Goal: Transaction & Acquisition: Purchase product/service

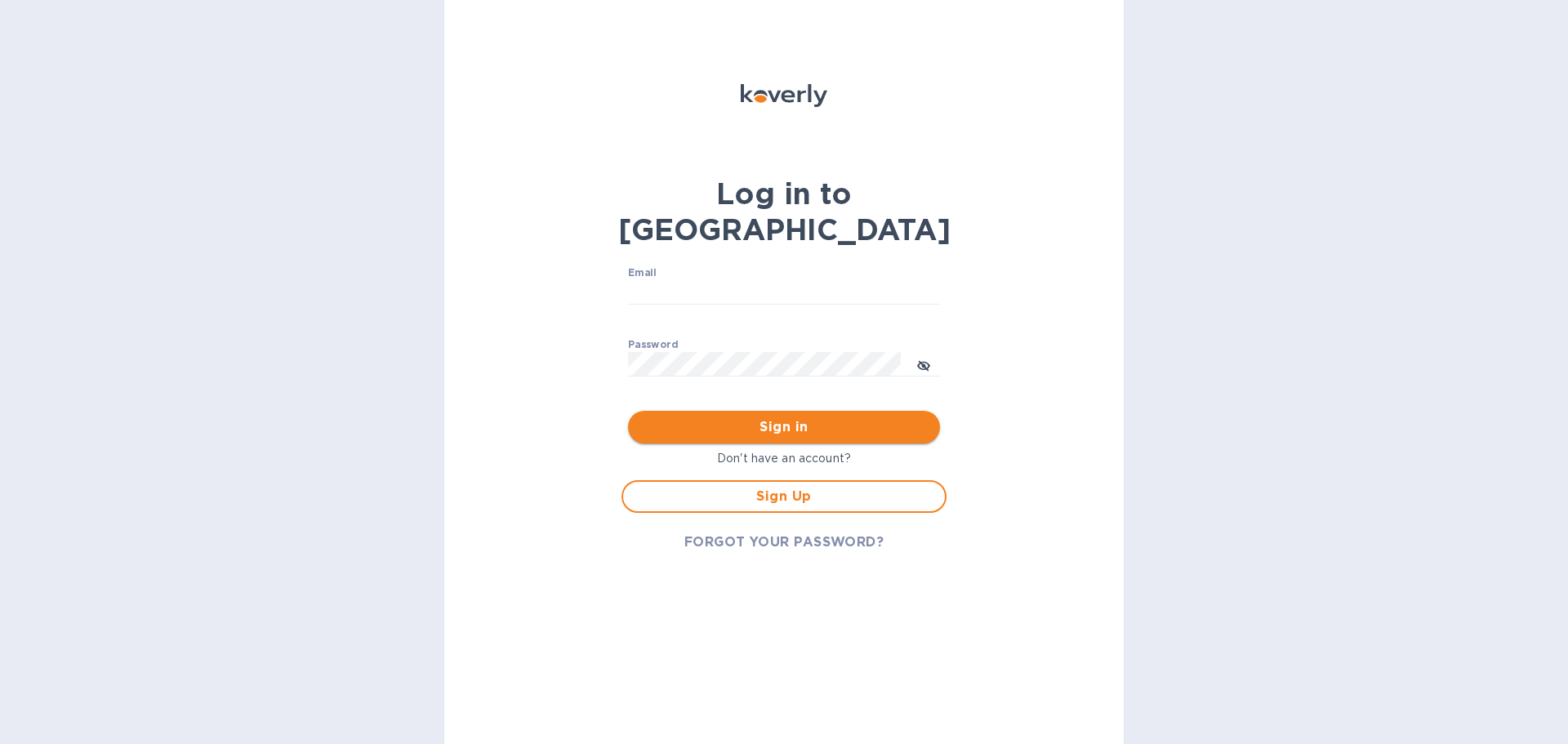
type input "usmusicstore@gmail.com"
click at [770, 417] on span "Sign in" at bounding box center [784, 427] width 286 height 20
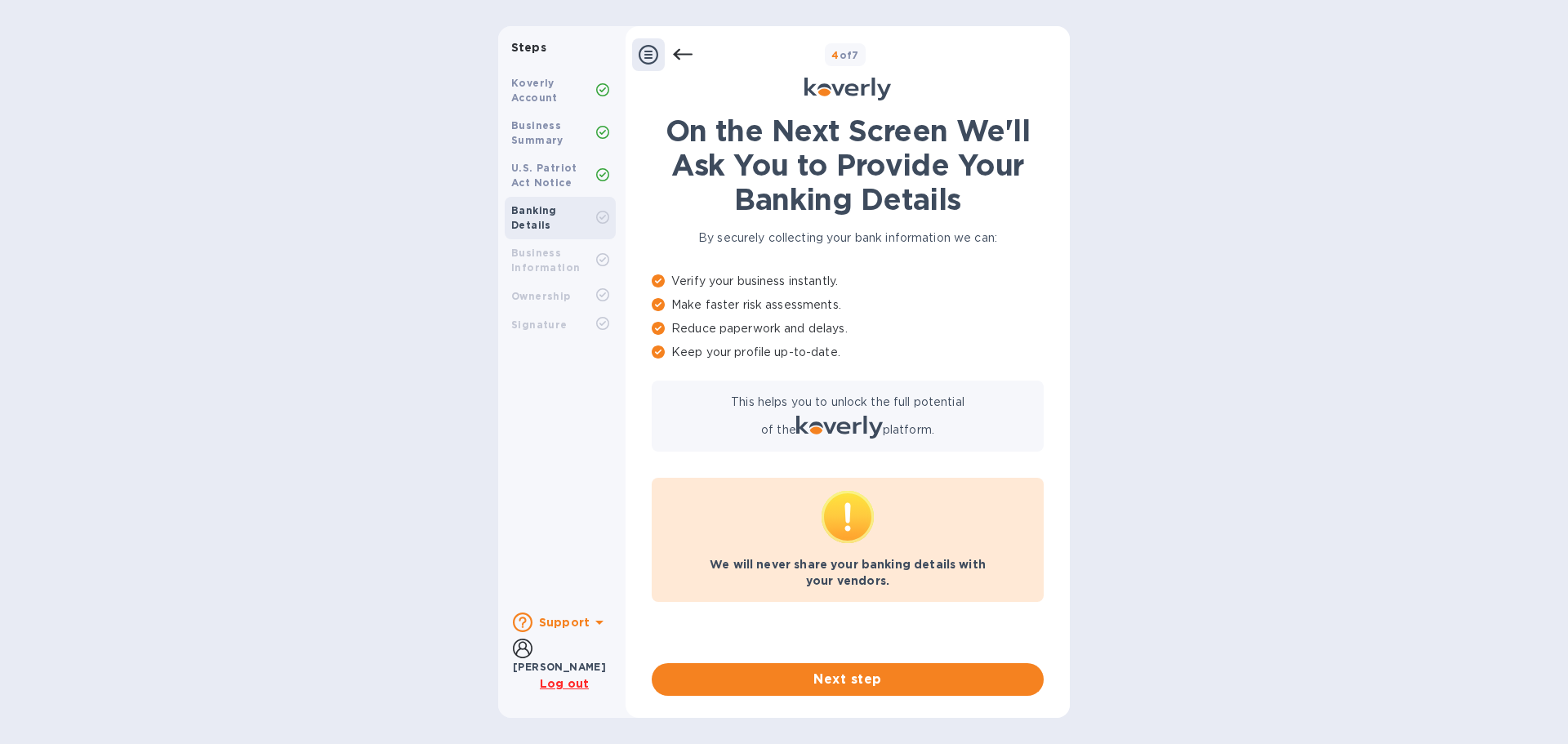
click at [527, 85] on b "Koverly Account" at bounding box center [534, 90] width 47 height 27
click at [844, 681] on span "Next step" at bounding box center [848, 680] width 366 height 20
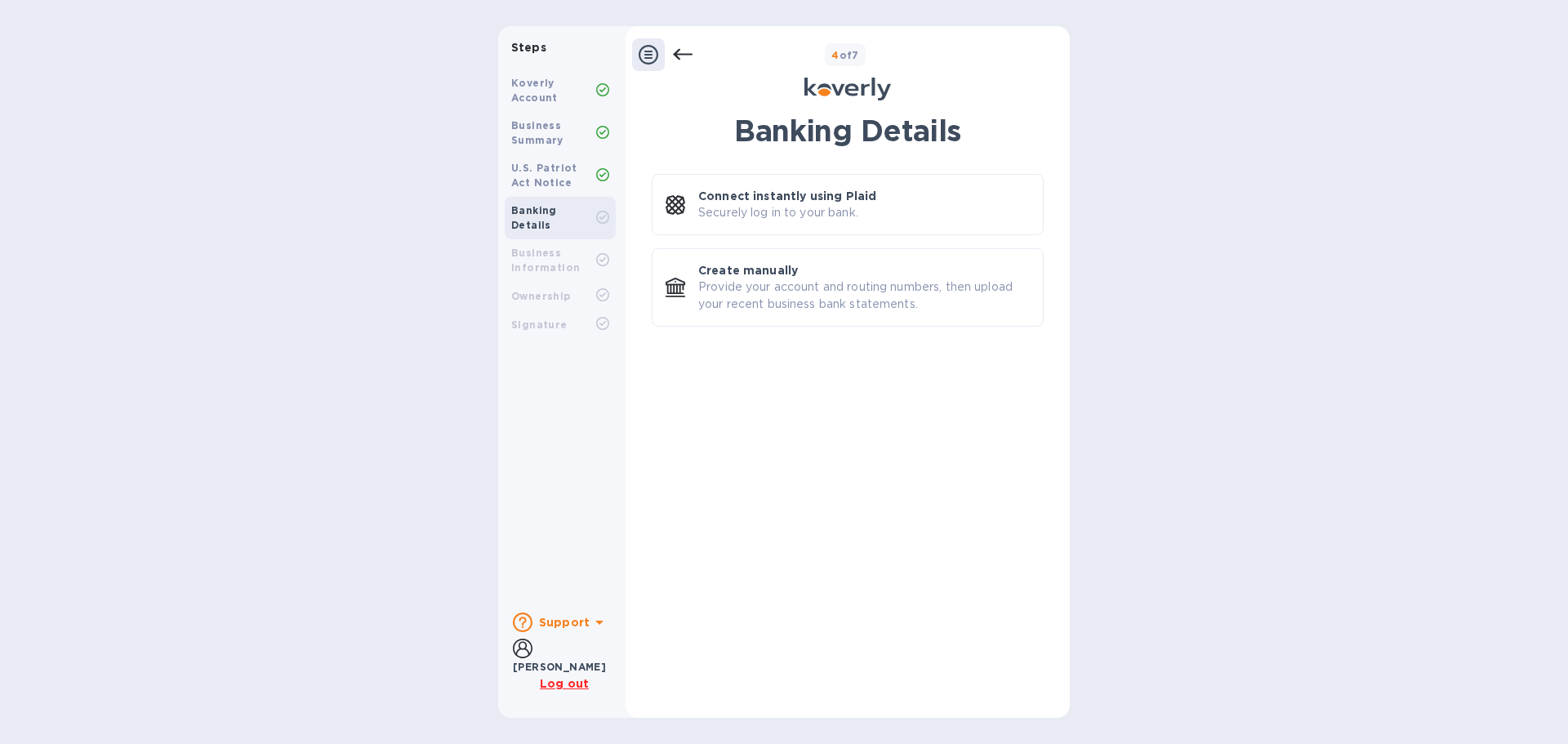
click at [641, 51] on icon at bounding box center [649, 55] width 20 height 20
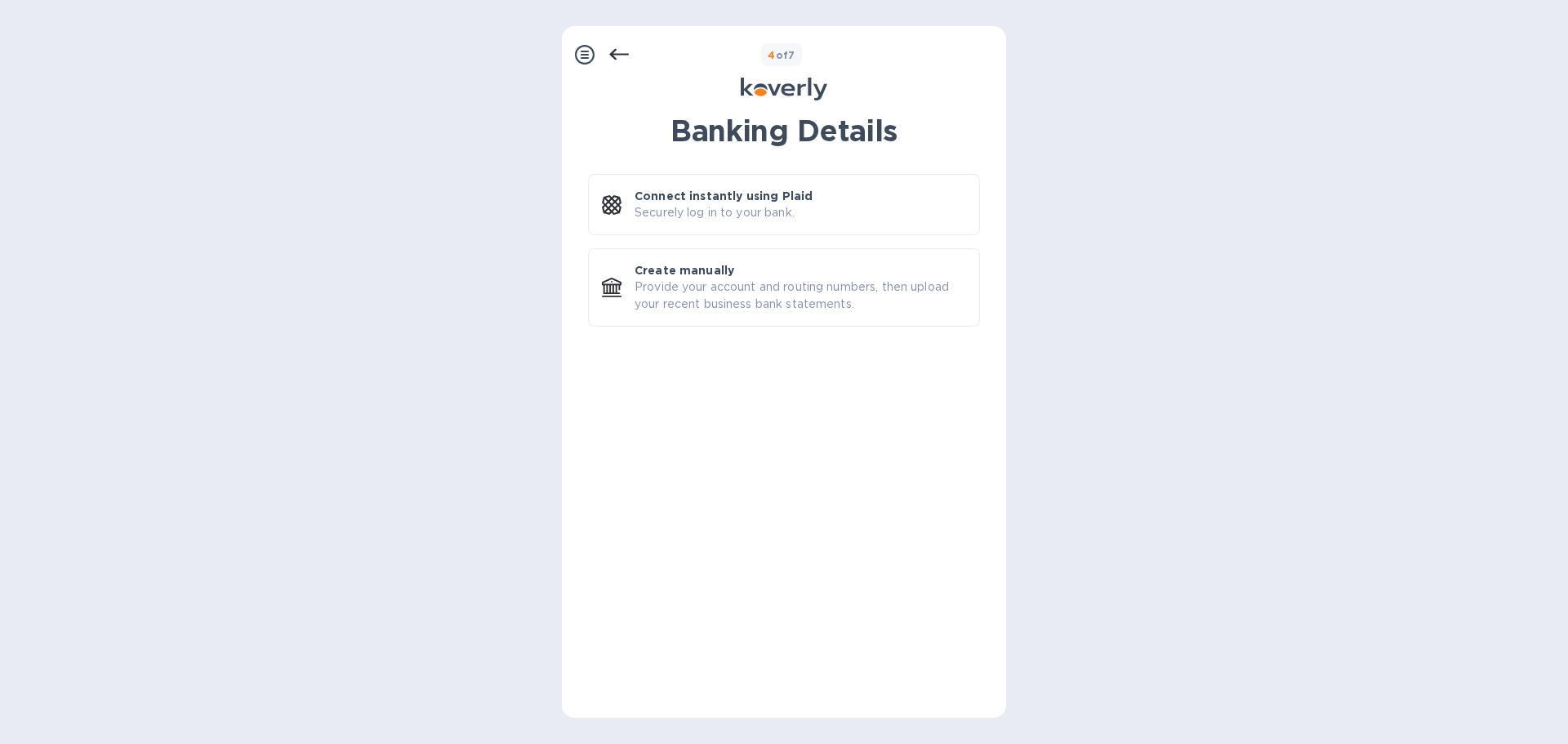
click at [589, 53] on icon at bounding box center [585, 55] width 20 height 20
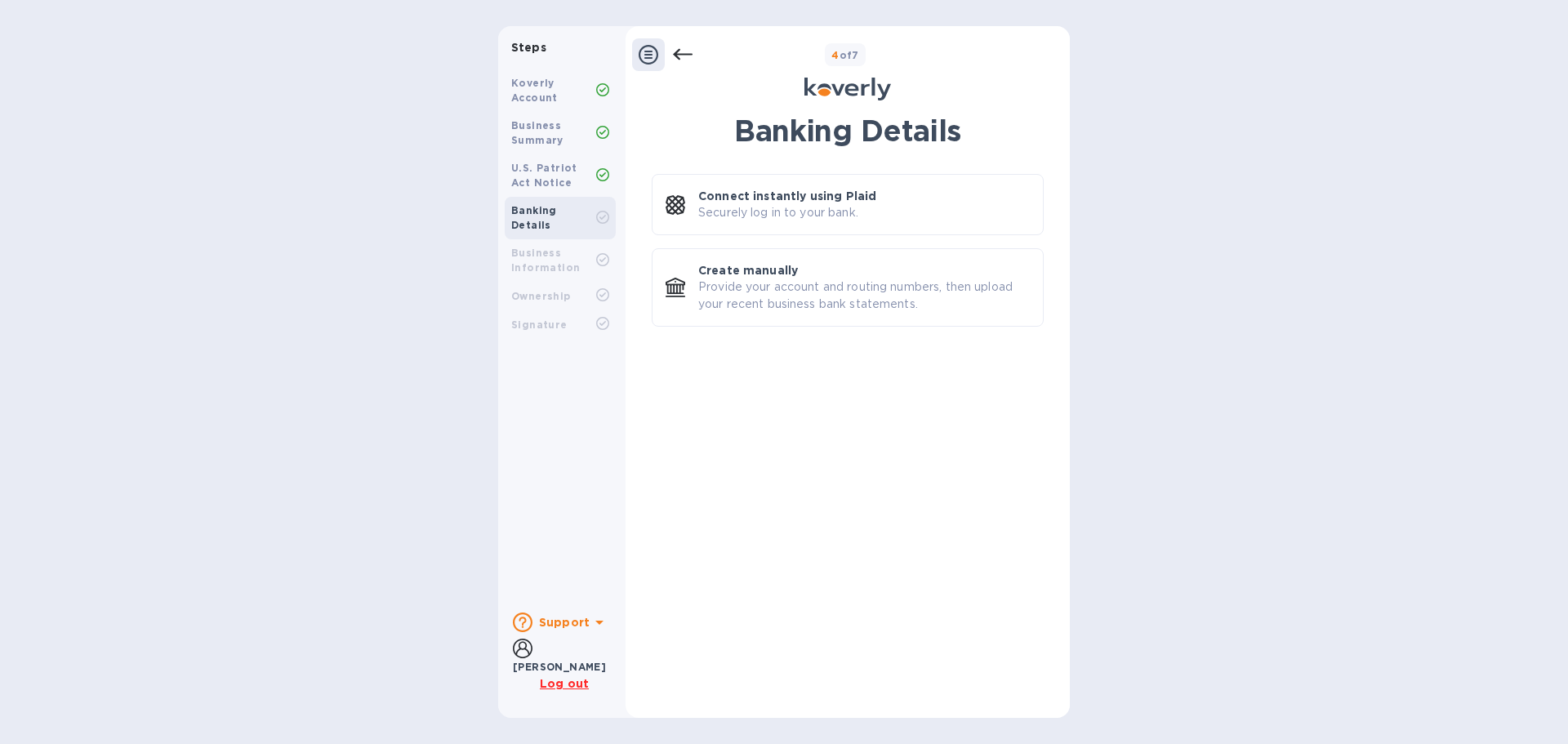
click at [654, 53] on icon at bounding box center [649, 55] width 20 height 20
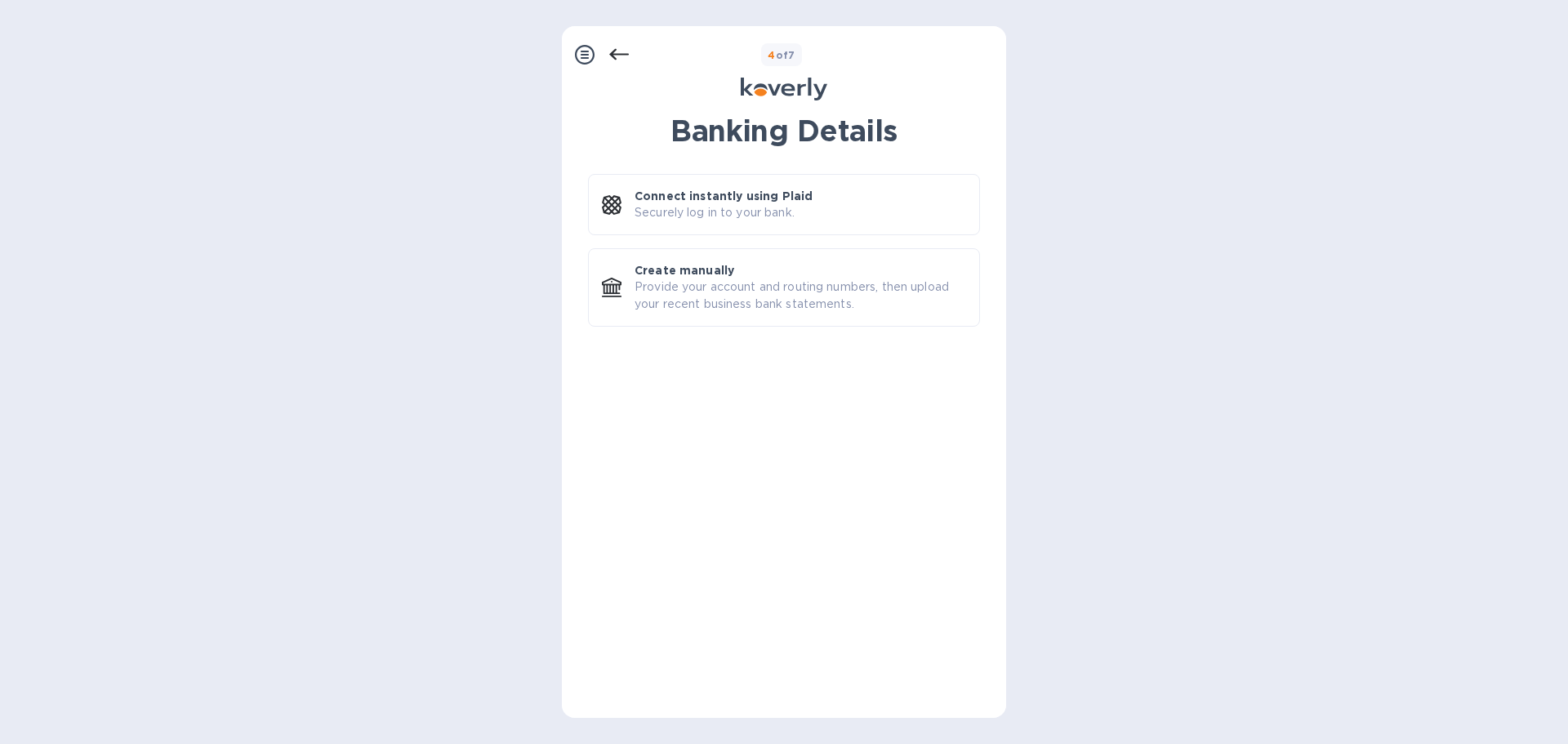
click at [616, 55] on icon at bounding box center [619, 55] width 20 height 20
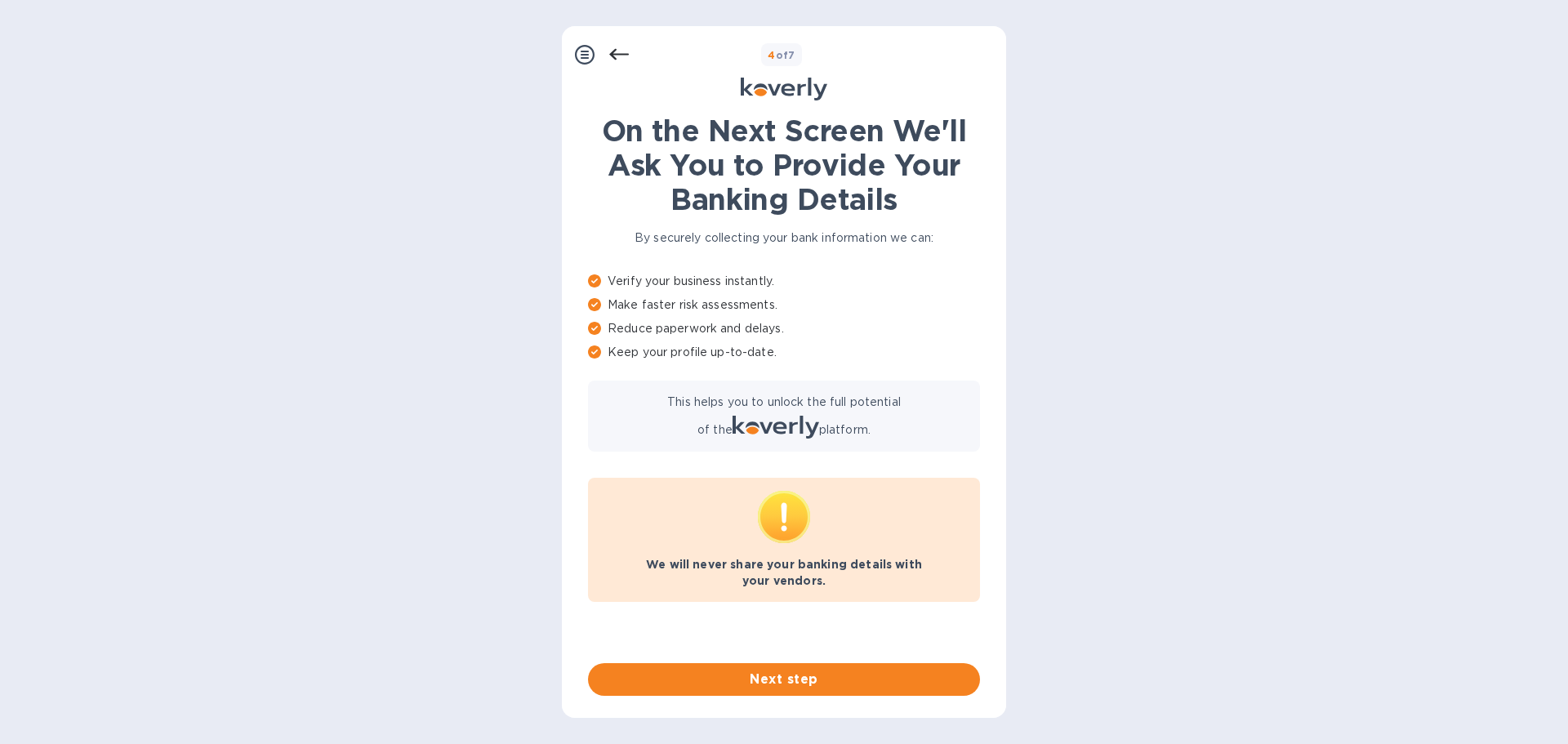
click at [579, 57] on icon at bounding box center [585, 55] width 20 height 20
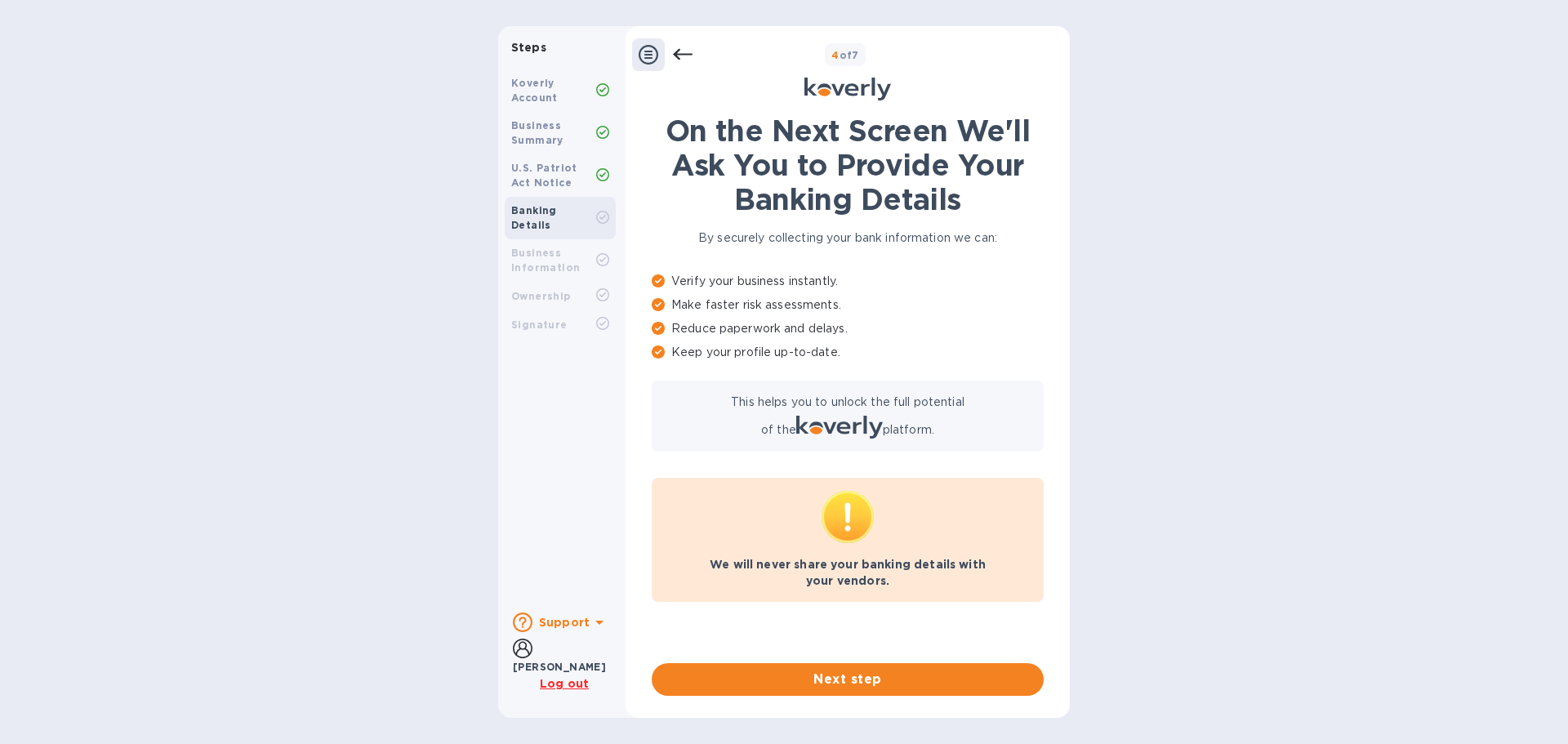
click at [539, 81] on b "Koverly Account" at bounding box center [534, 90] width 47 height 27
click at [595, 625] on icon at bounding box center [599, 622] width 8 height 4
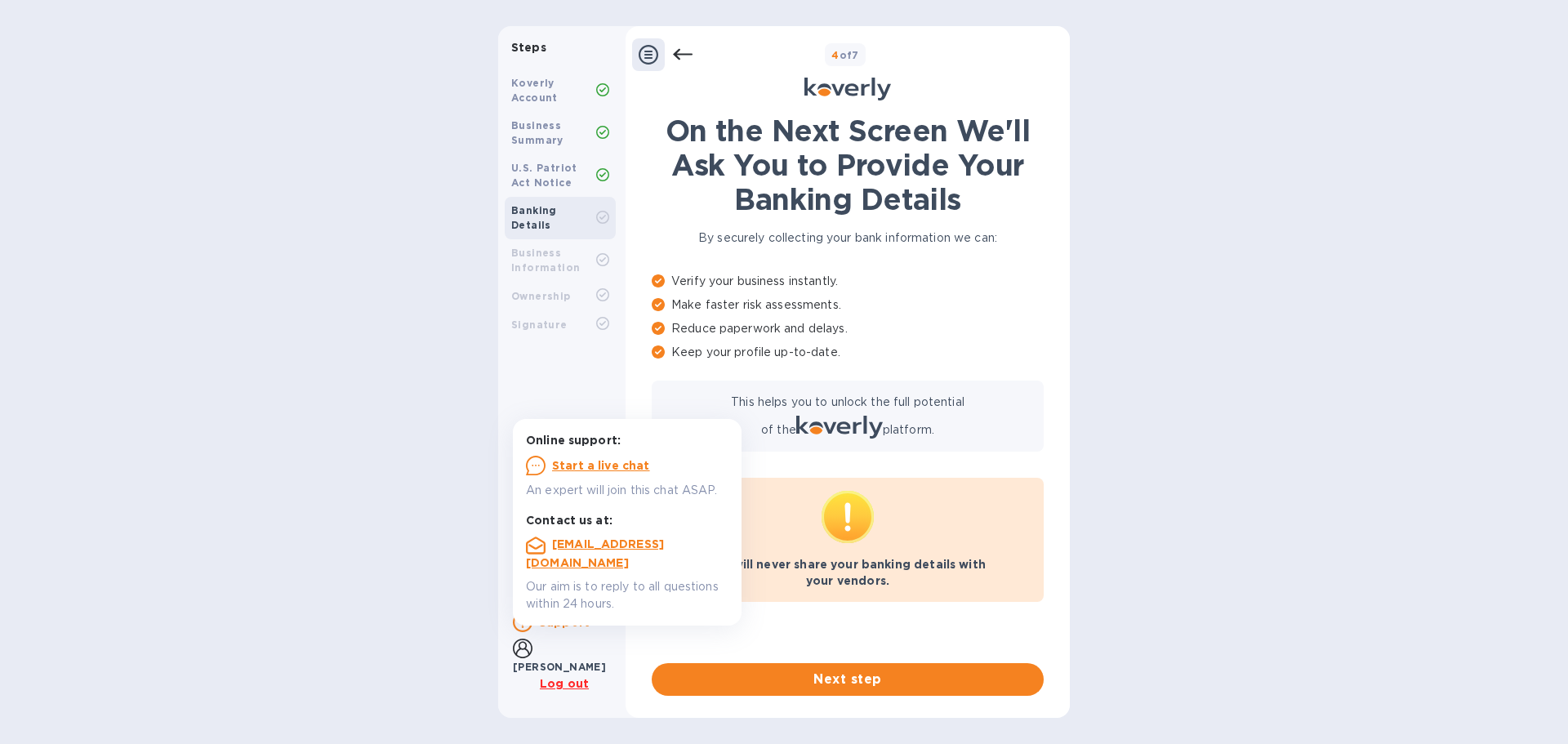
click at [603, 467] on u "Start a live chat" at bounding box center [601, 466] width 98 height 13
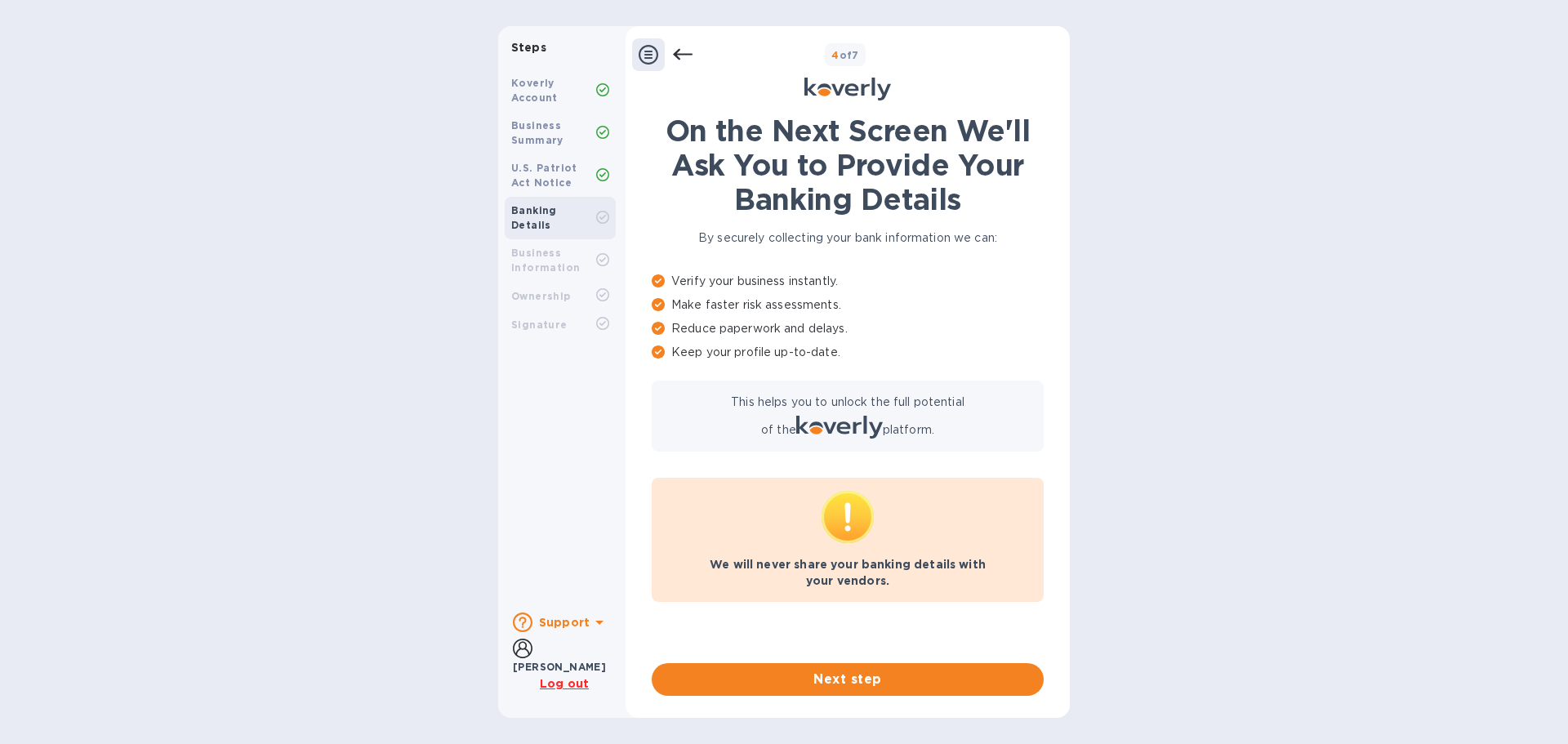
click at [541, 89] on div "Koverly Account" at bounding box center [553, 91] width 85 height 30
click at [606, 88] on icon at bounding box center [603, 90] width 13 height 13
click at [533, 123] on b "Business Summary" at bounding box center [537, 133] width 53 height 27
click at [595, 134] on div "Business Summary" at bounding box center [553, 133] width 85 height 30
click at [557, 211] on b "Banking Details" at bounding box center [534, 217] width 46 height 27
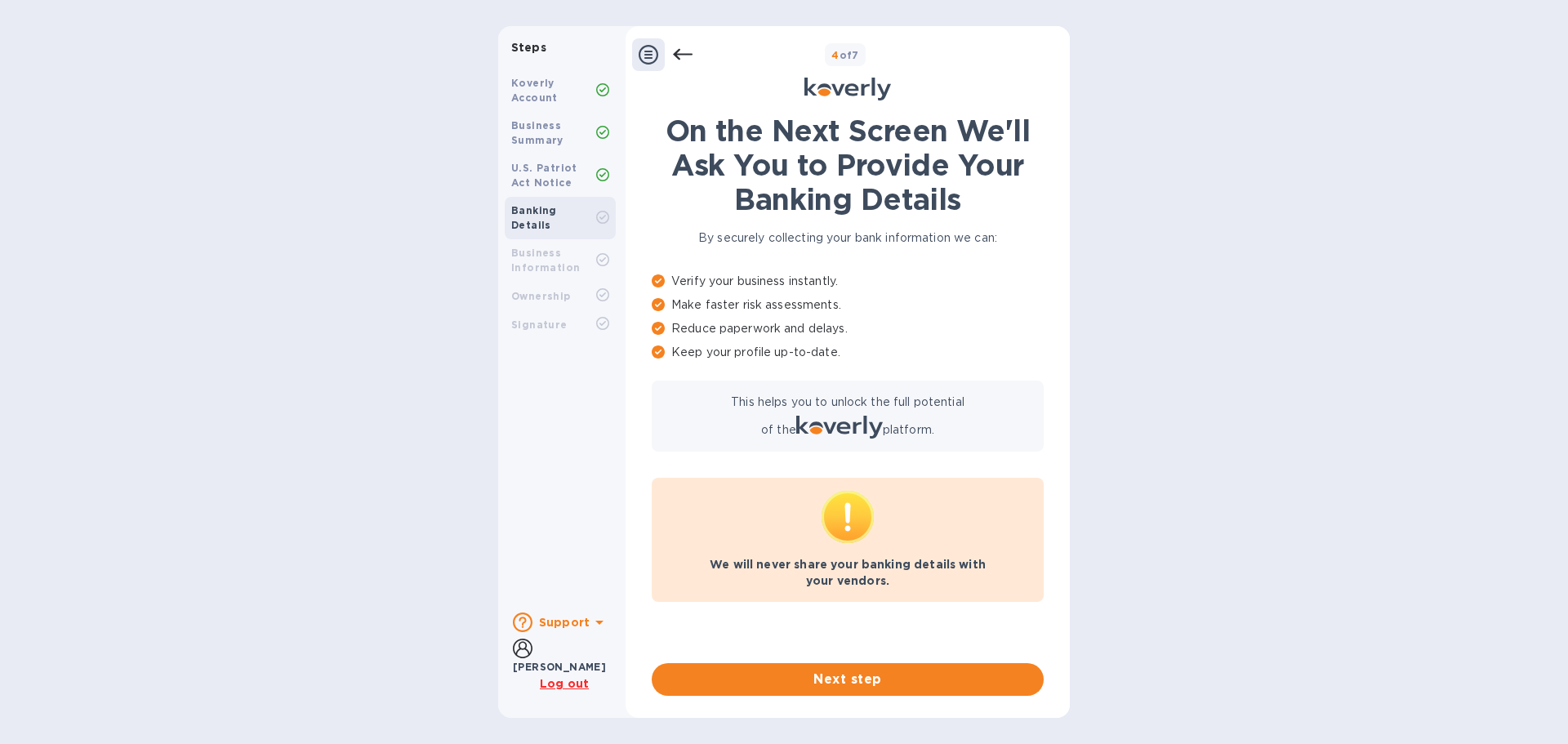
click at [557, 209] on b "Banking Details" at bounding box center [534, 217] width 46 height 27
click at [555, 686] on u "Log out" at bounding box center [565, 684] width 49 height 13
click at [681, 54] on icon at bounding box center [683, 55] width 20 height 12
click at [682, 50] on icon at bounding box center [683, 55] width 20 height 20
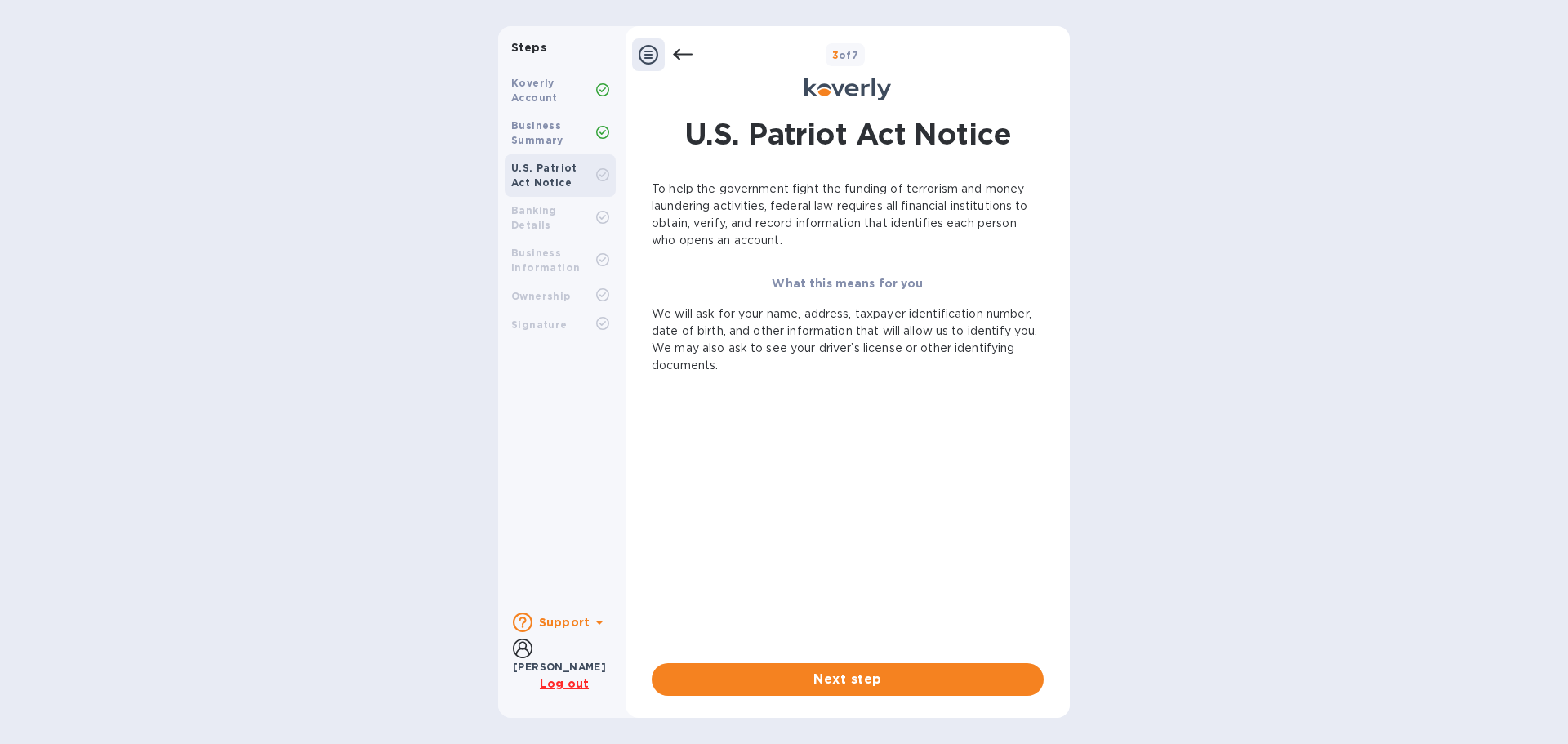
click at [682, 50] on icon at bounding box center [683, 55] width 20 height 20
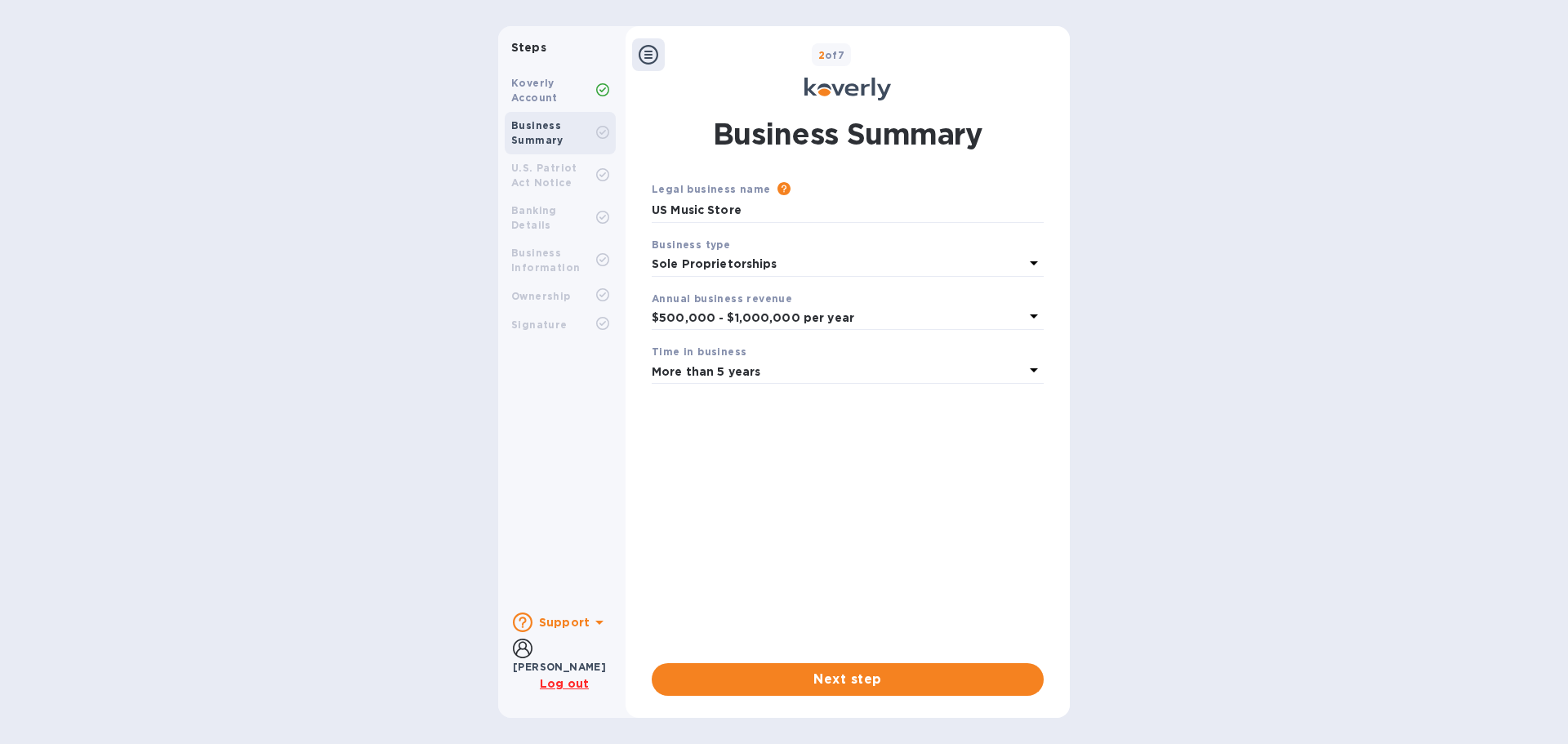
click at [682, 50] on div "2 of 7" at bounding box center [864, 55] width 398 height 24
click at [682, 55] on div "2 of 7" at bounding box center [864, 55] width 398 height 24
click at [537, 77] on b "Koverly Account" at bounding box center [534, 90] width 47 height 27
click at [532, 91] on div "Koverly Account" at bounding box center [553, 91] width 85 height 30
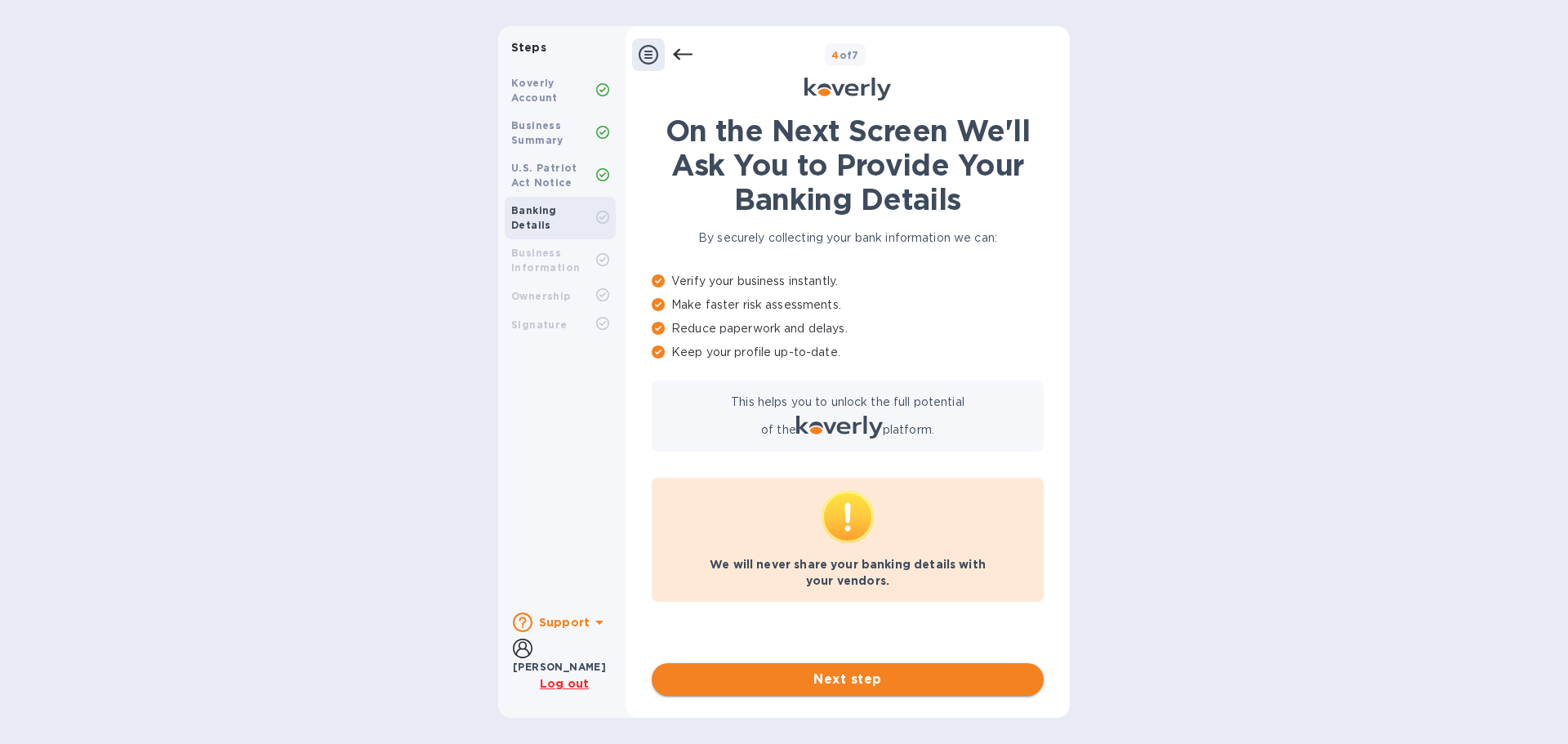
click at [863, 680] on span "Next step" at bounding box center [848, 680] width 366 height 20
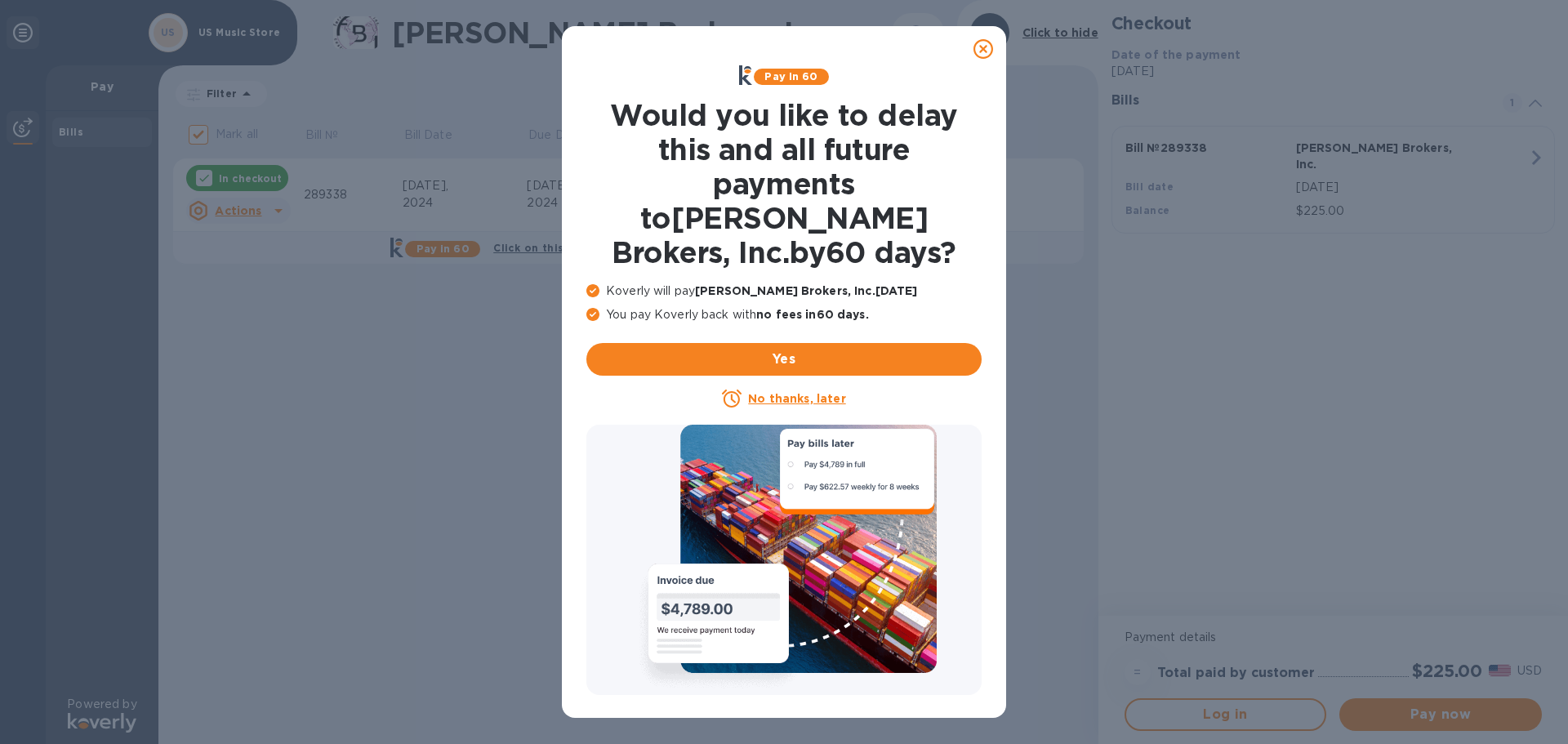
click at [979, 53] on icon at bounding box center [984, 49] width 20 height 20
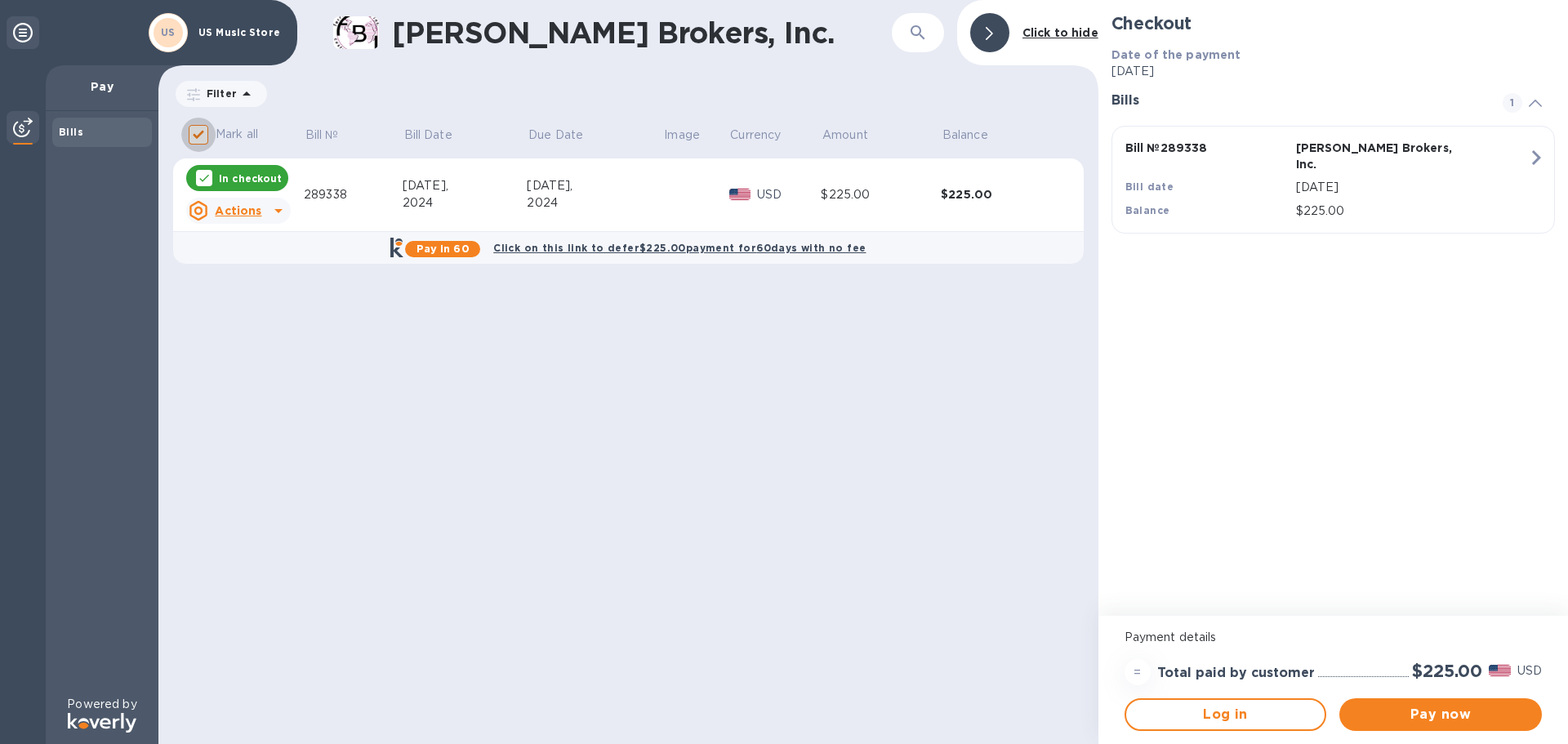
click at [193, 137] on input "Mark all" at bounding box center [198, 135] width 35 height 35
checkbox input "false"
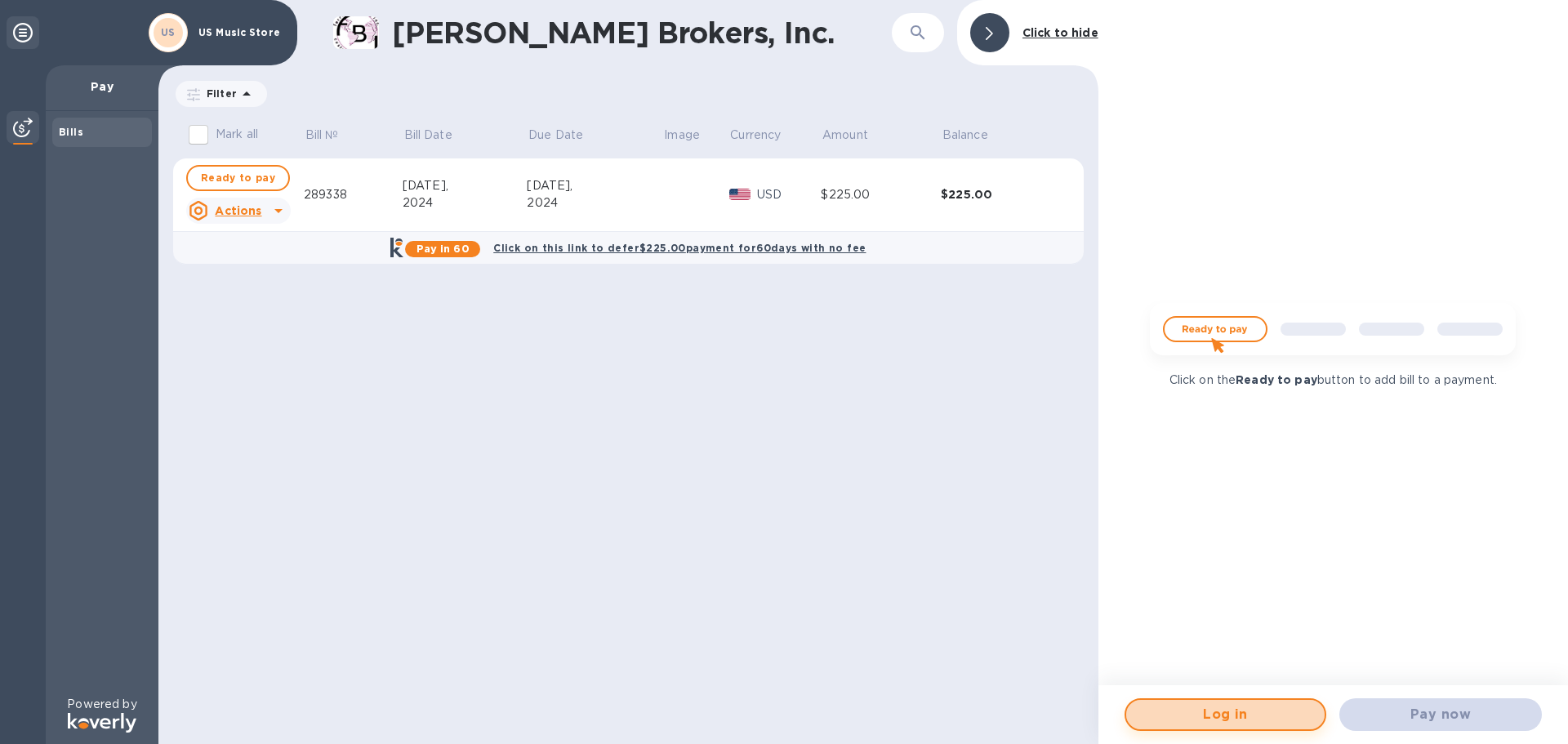
click at [1232, 721] on span "Log in" at bounding box center [1226, 714] width 173 height 20
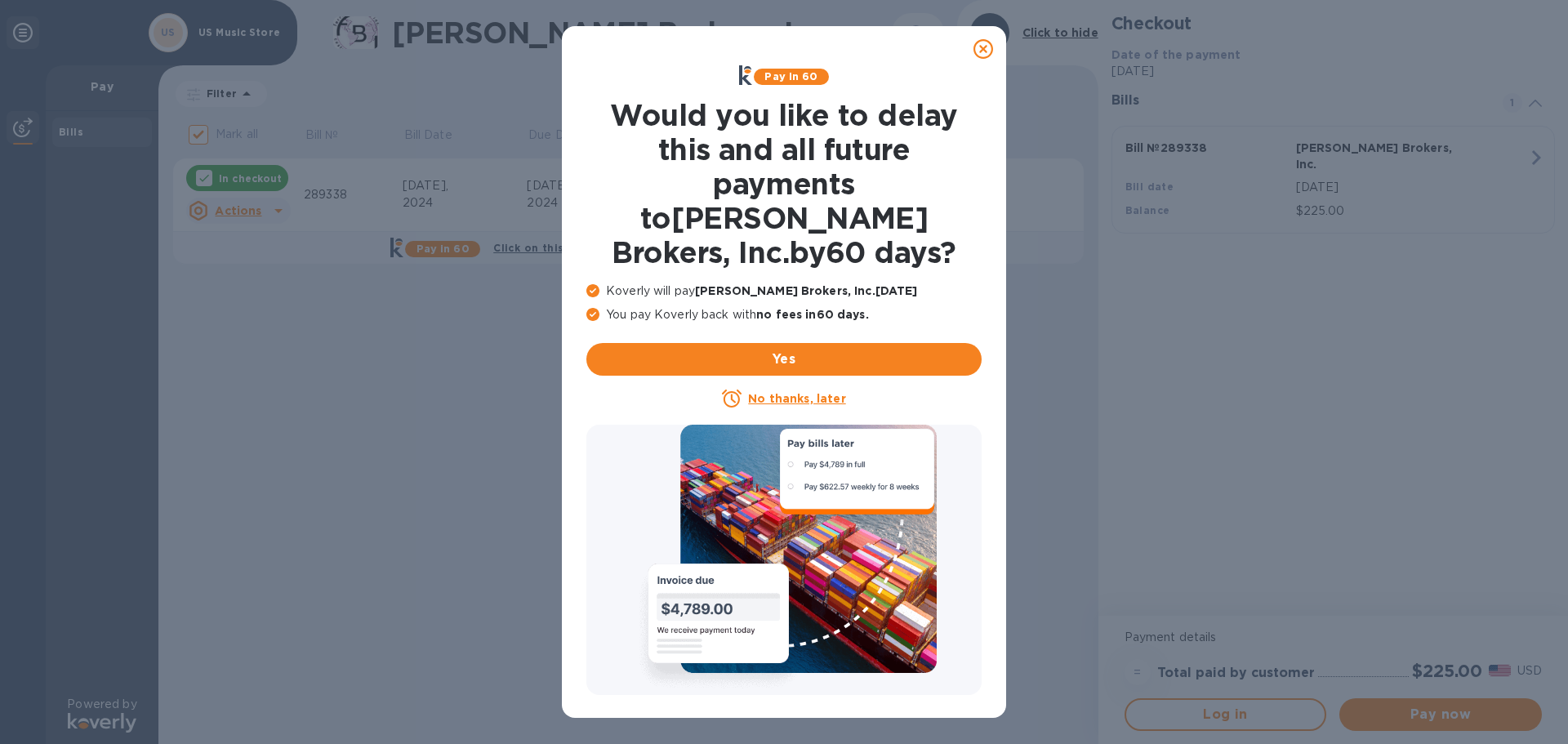
click at [794, 392] on u "No thanks, later" at bounding box center [797, 398] width 97 height 13
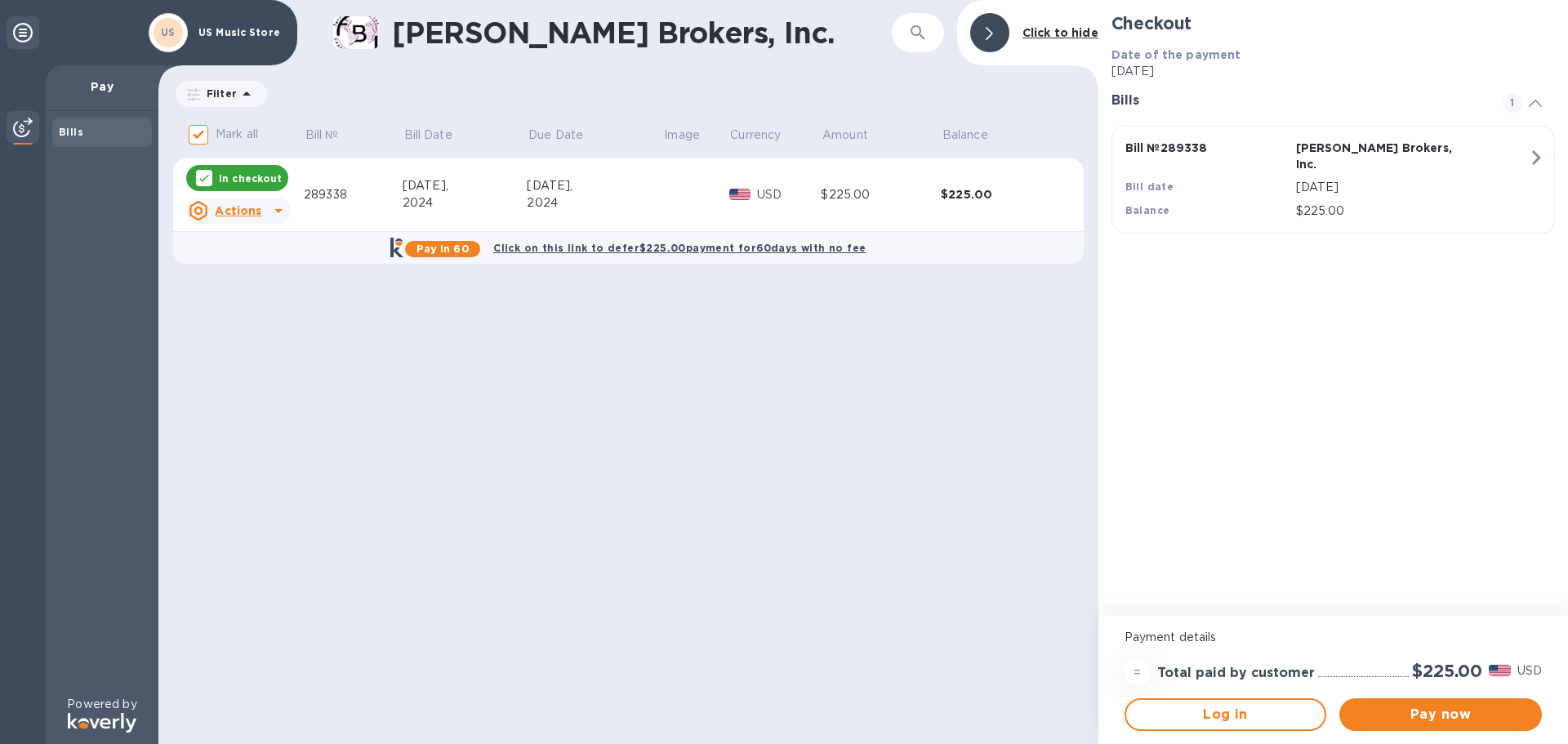
click at [1529, 153] on icon "button" at bounding box center [1536, 158] width 30 height 30
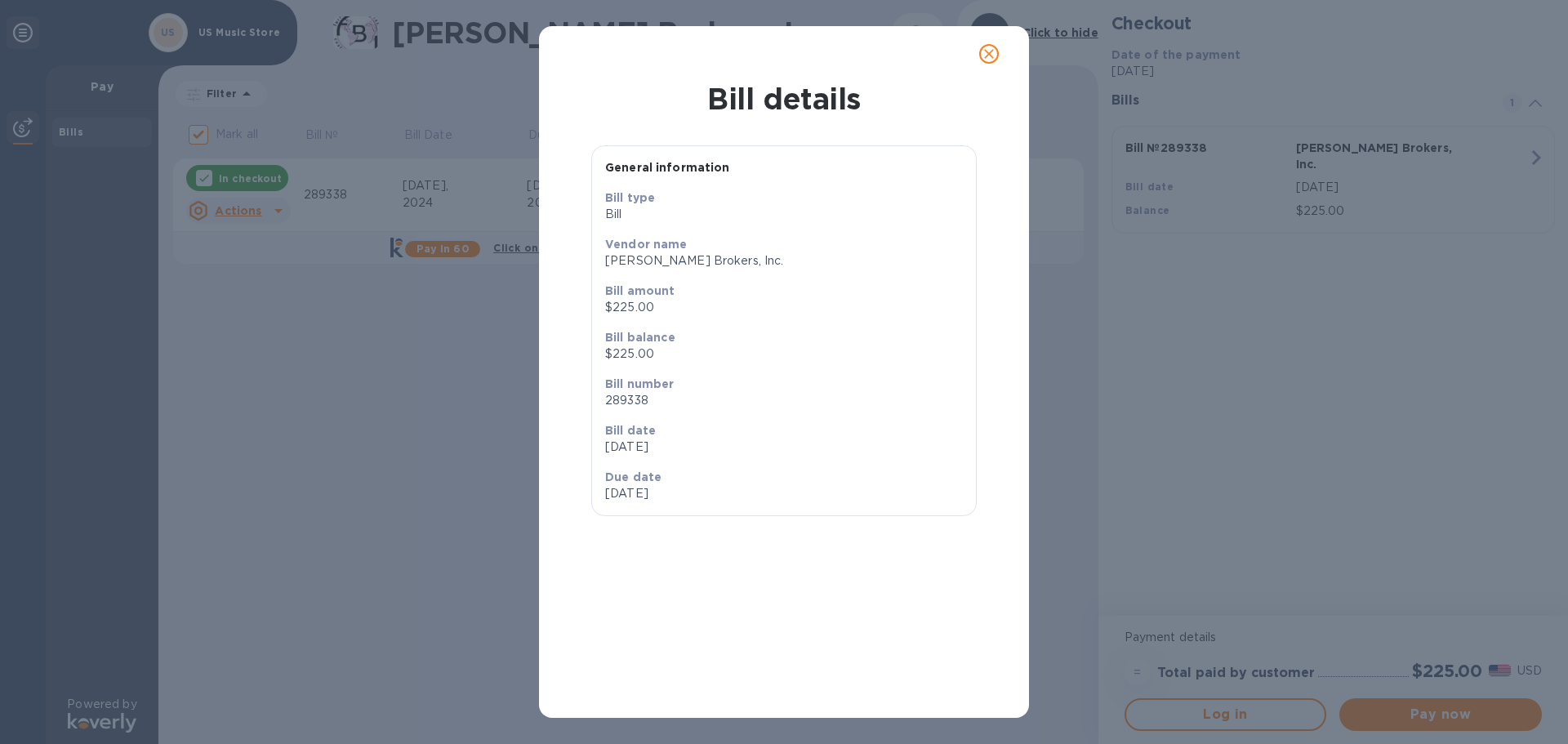
click at [996, 52] on icon "close" at bounding box center [989, 54] width 16 height 16
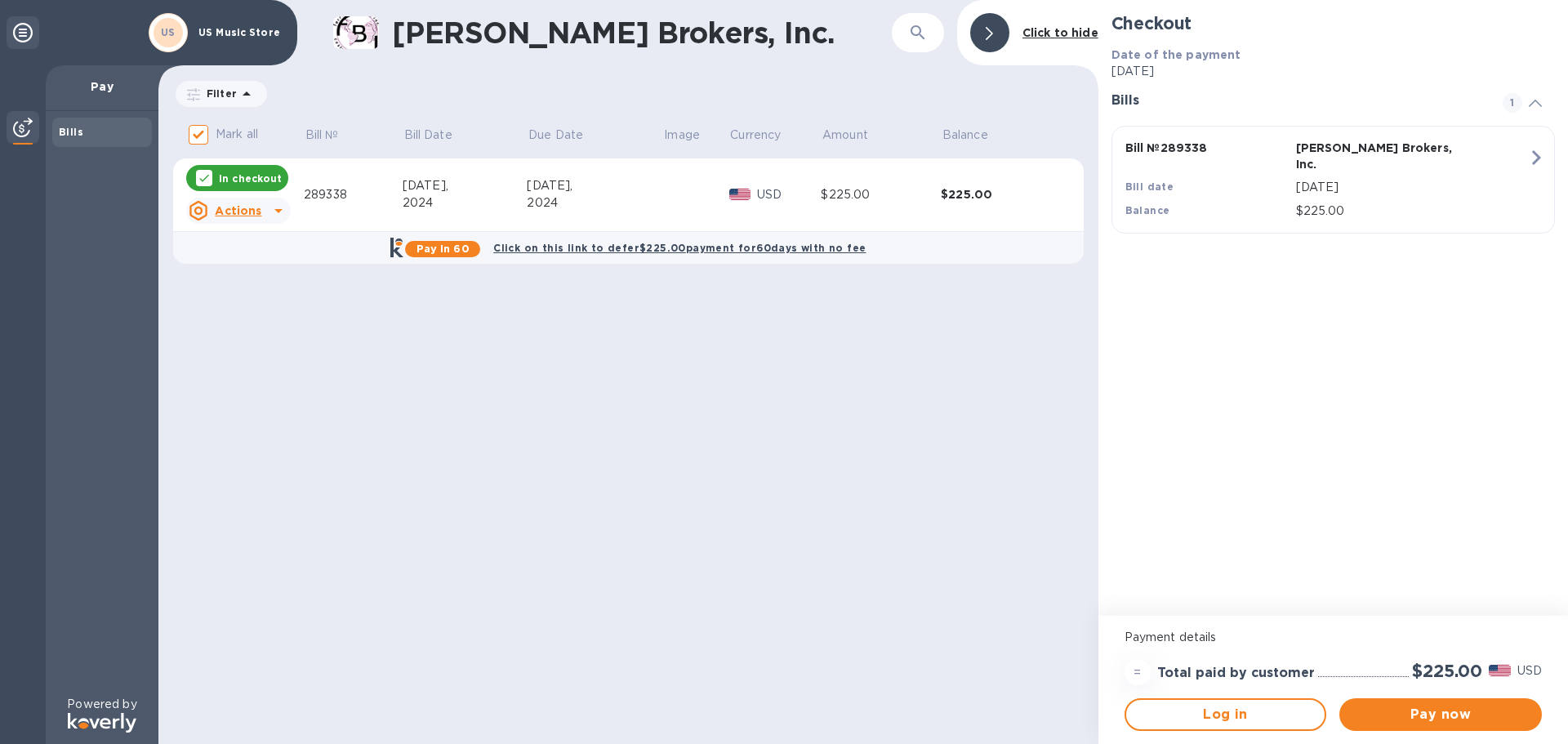
click at [102, 86] on p "Pay" at bounding box center [101, 86] width 86 height 16
click at [323, 197] on div "289338" at bounding box center [353, 194] width 99 height 17
click at [328, 190] on div "289338" at bounding box center [353, 194] width 99 height 17
click at [196, 129] on input "Mark all" at bounding box center [198, 135] width 35 height 35
checkbox input "false"
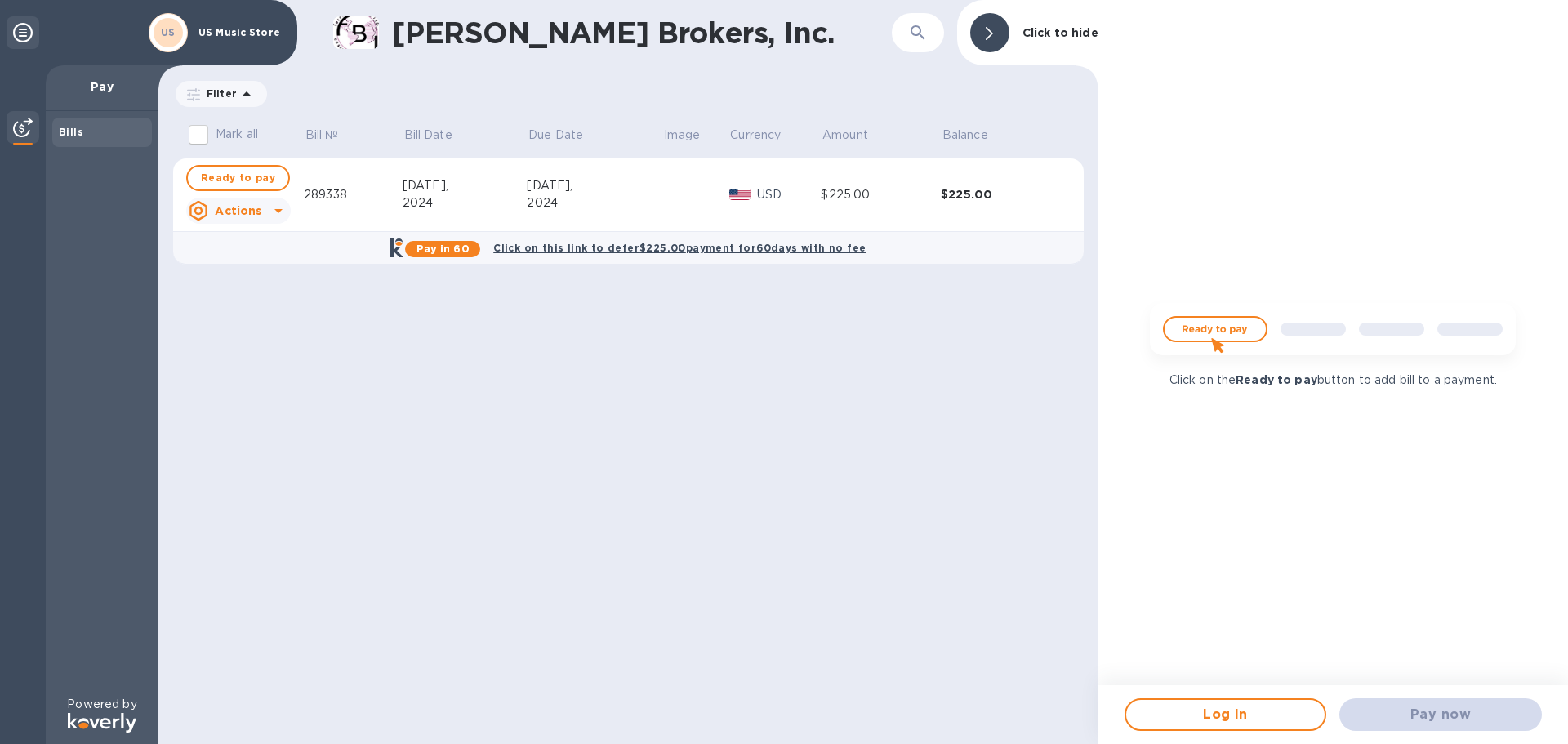
click at [1412, 718] on div "Pay now" at bounding box center [1440, 714] width 216 height 46
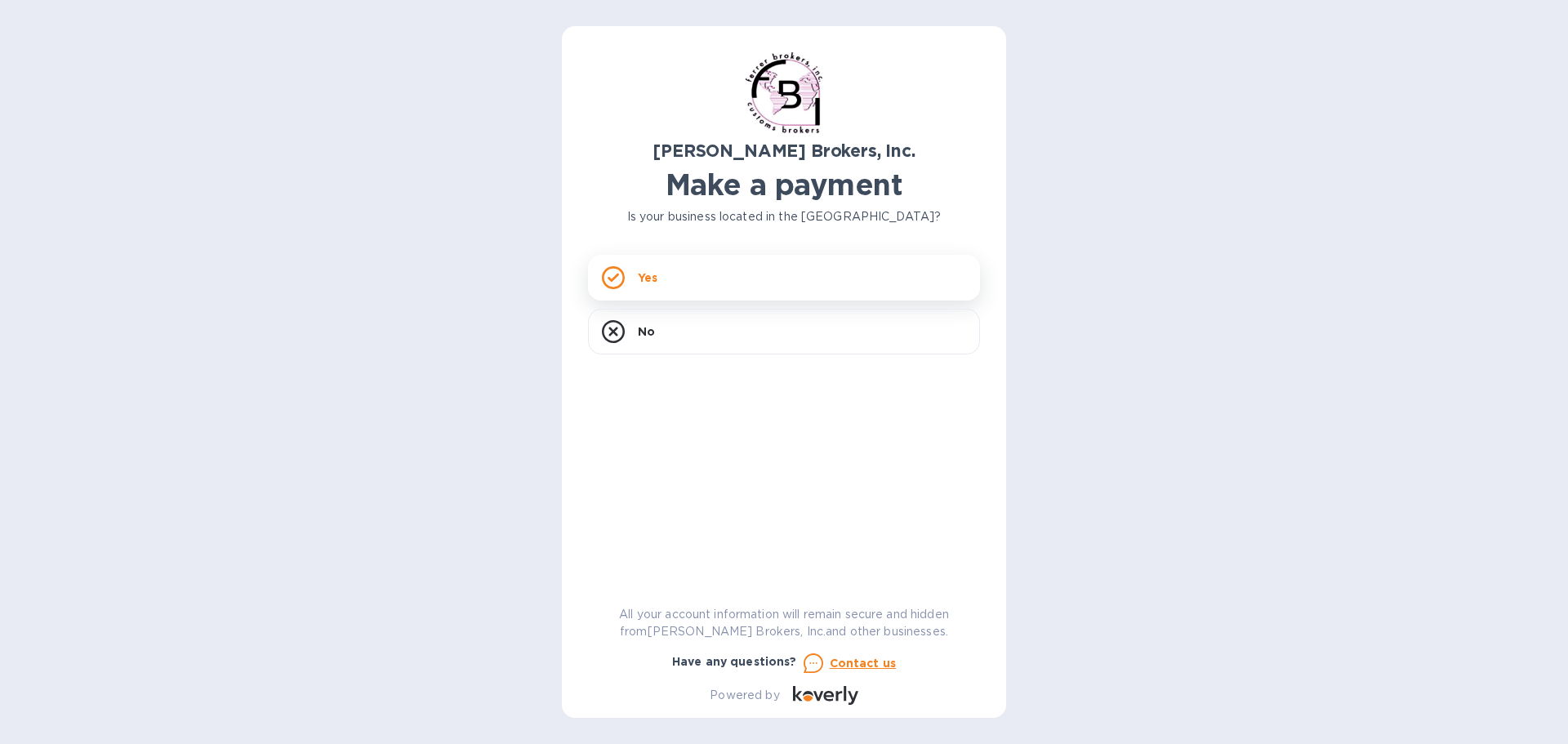
click at [645, 281] on p "Yes" at bounding box center [648, 277] width 20 height 16
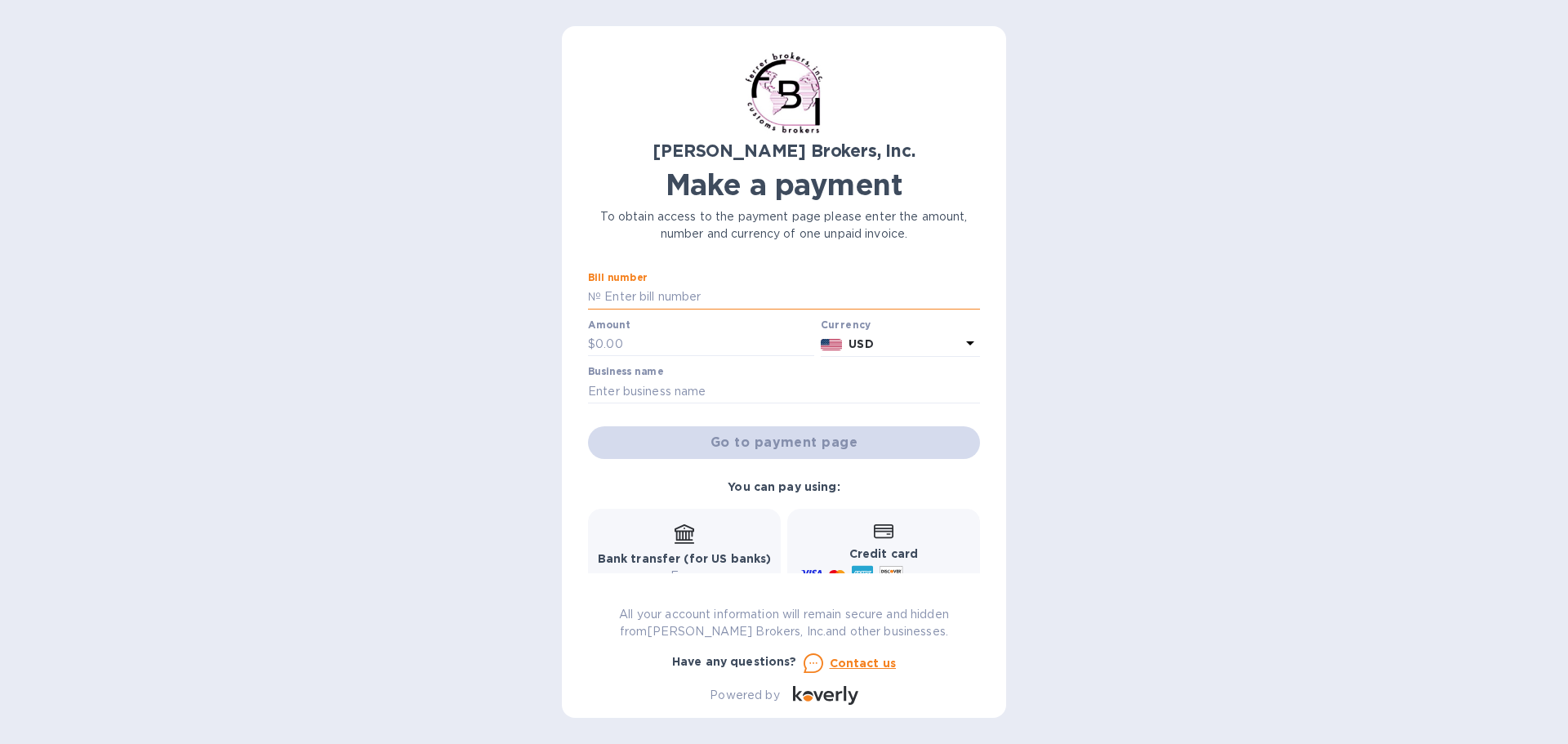
paste input "296033"
type input "296033"
click at [606, 344] on input "text" at bounding box center [705, 345] width 219 height 25
type input "522.50"
click at [630, 384] on input "text" at bounding box center [784, 391] width 392 height 25
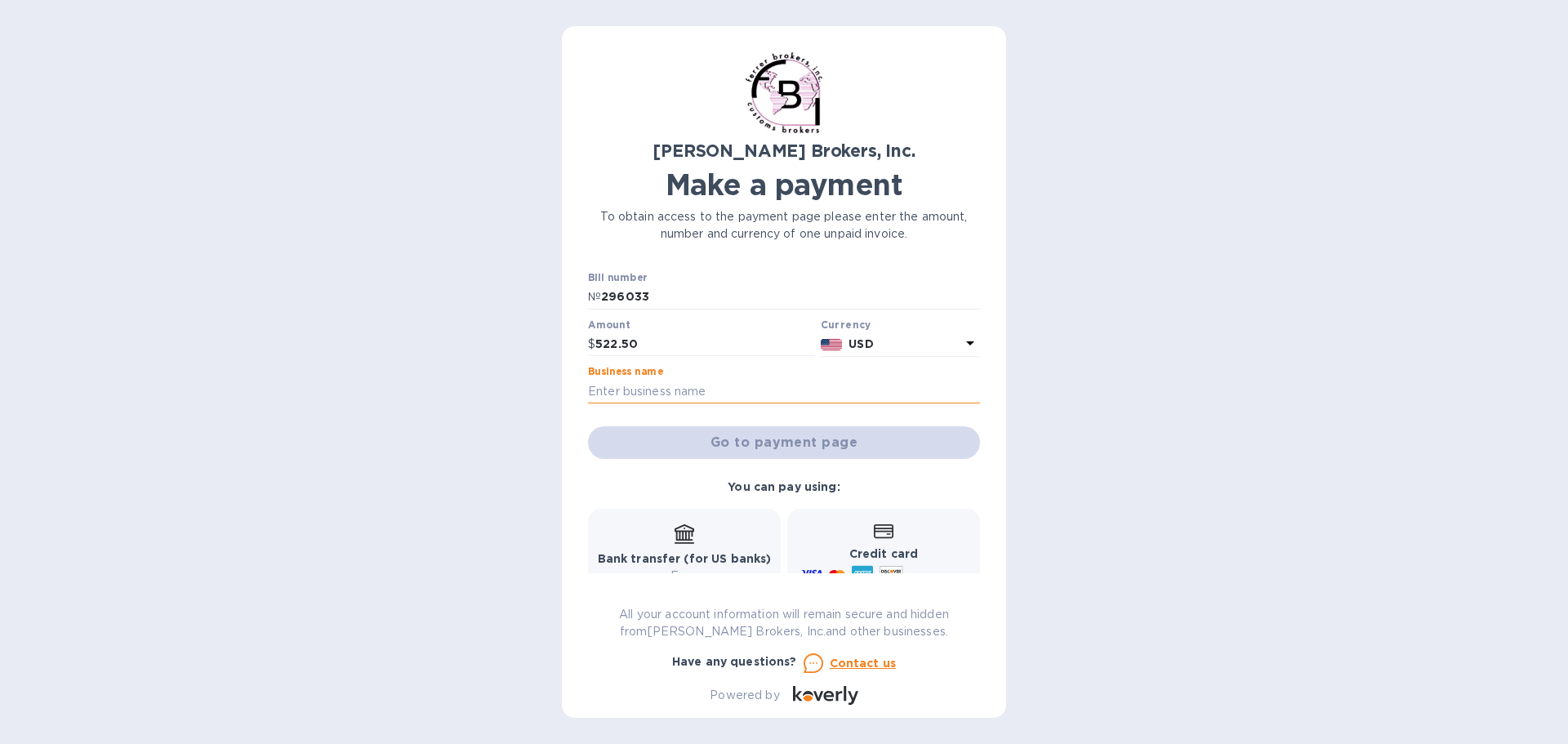
type input "US Music Store"
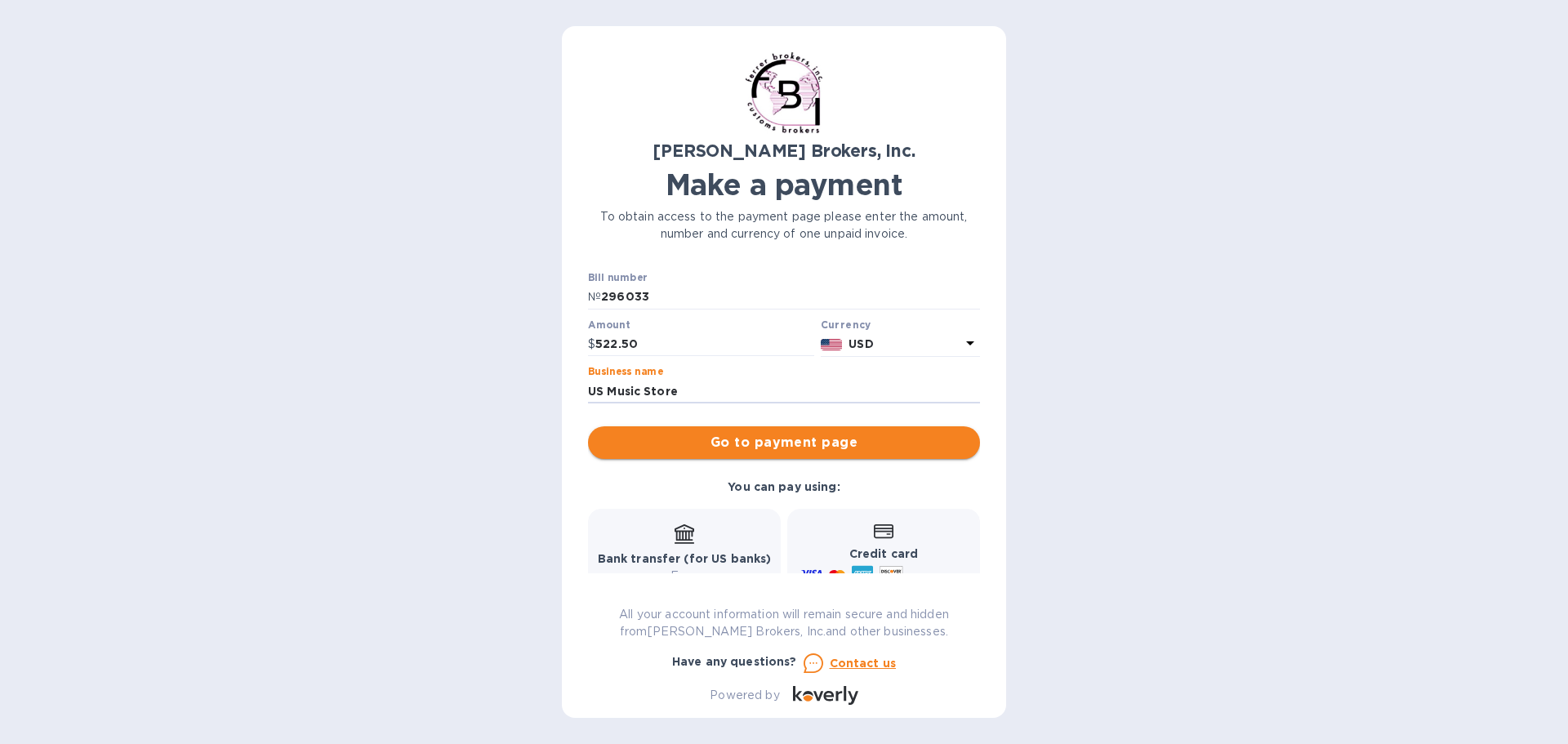
click at [769, 439] on span "Go to payment page" at bounding box center [784, 443] width 366 height 20
